Goal: Task Accomplishment & Management: Manage account settings

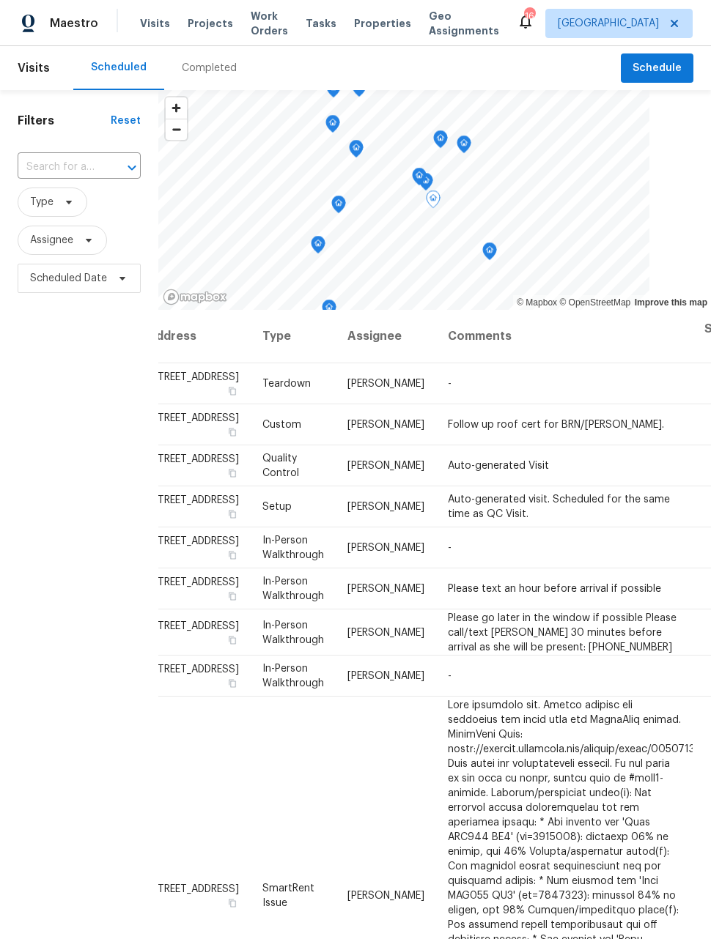
scroll to position [0, 29]
click at [588, 393] on td "-" at bounding box center [565, 383] width 256 height 41
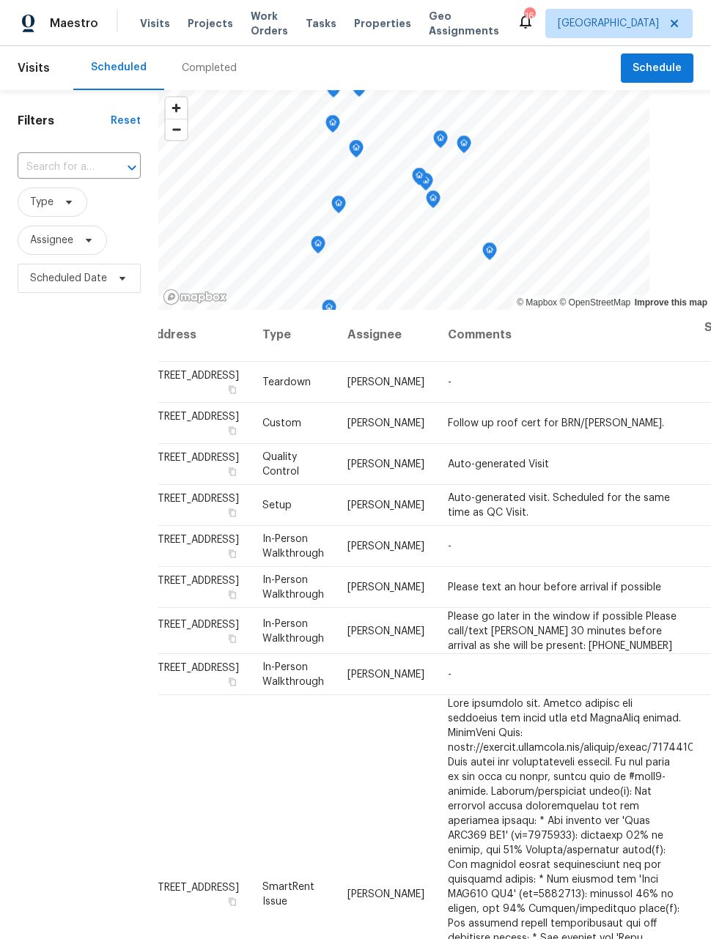
scroll to position [1, 29]
click at [0, 0] on icon at bounding box center [0, 0] width 0 height 0
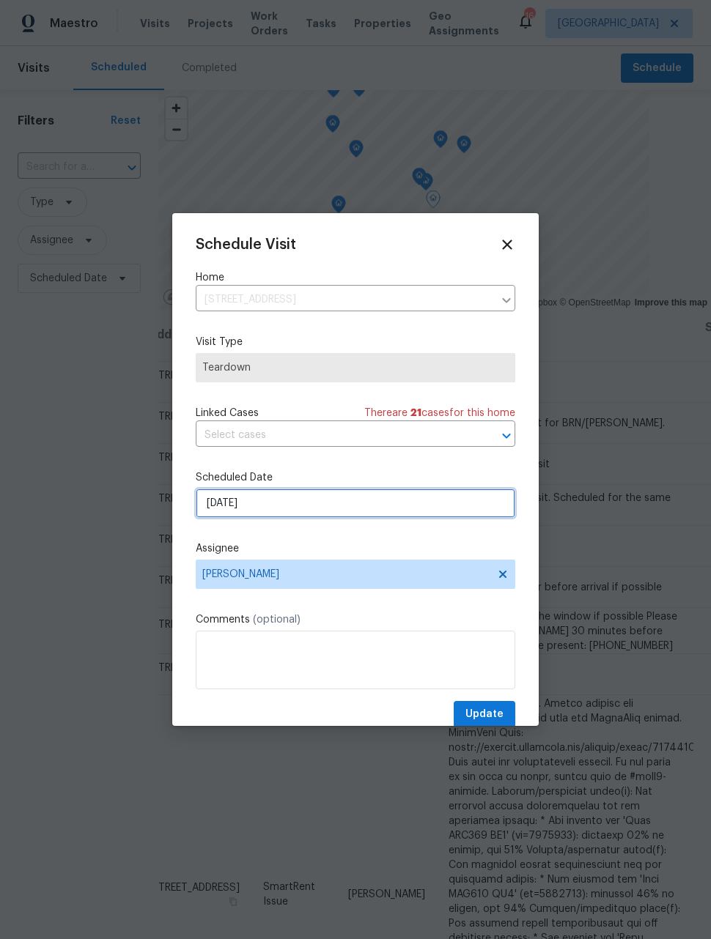
click at [422, 500] on input "[DATE]" at bounding box center [355, 503] width 319 height 29
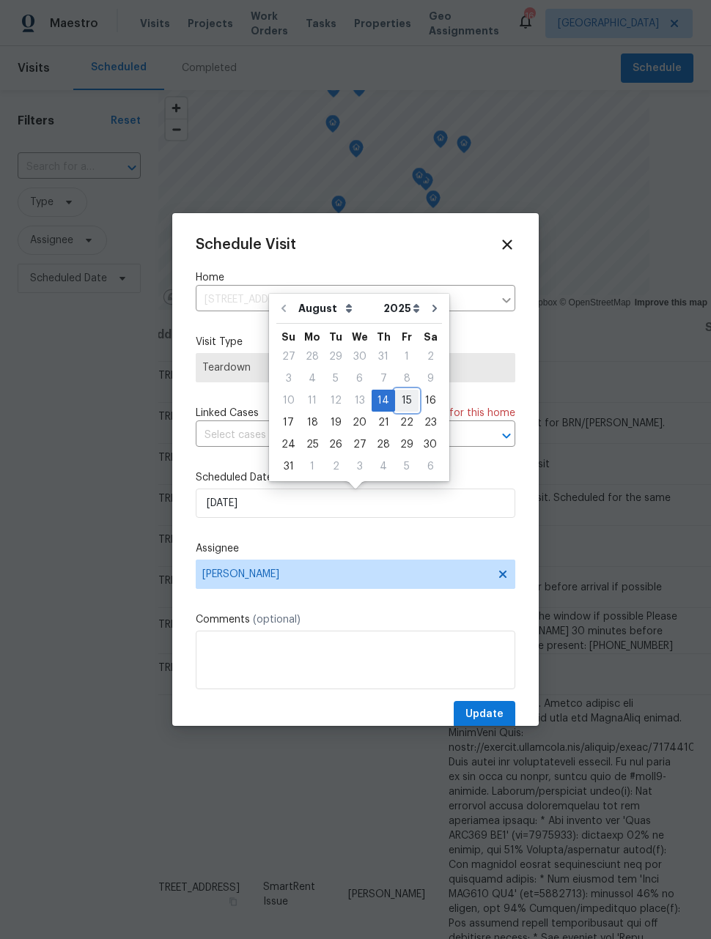
click at [399, 395] on div "15" at bounding box center [406, 400] width 23 height 21
type input "[DATE]"
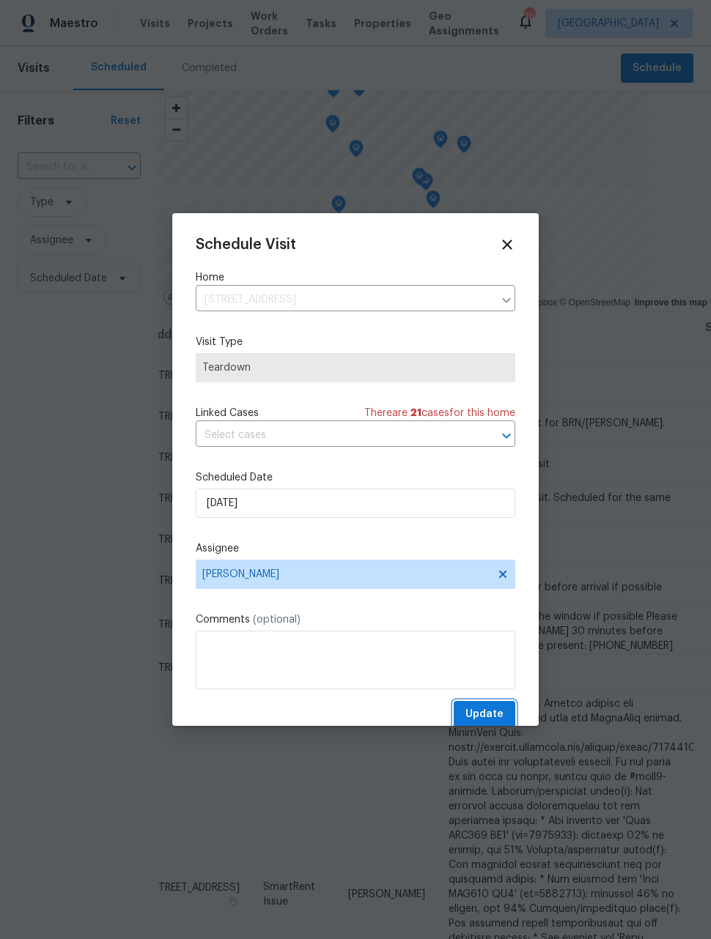
click at [494, 718] on span "Update" at bounding box center [484, 714] width 38 height 18
